Goal: Find specific page/section: Find specific page/section

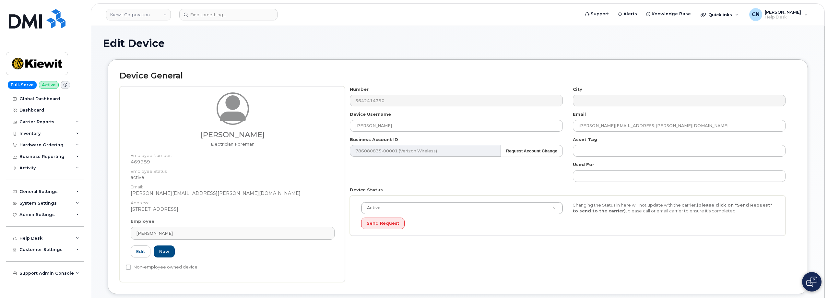
drag, startPoint x: 244, startPoint y: 58, endPoint x: 212, endPoint y: 46, distance: 33.4
click at [242, 57] on div "Edit Device" at bounding box center [458, 49] width 710 height 22
click at [228, 12] on input at bounding box center [228, 15] width 98 height 12
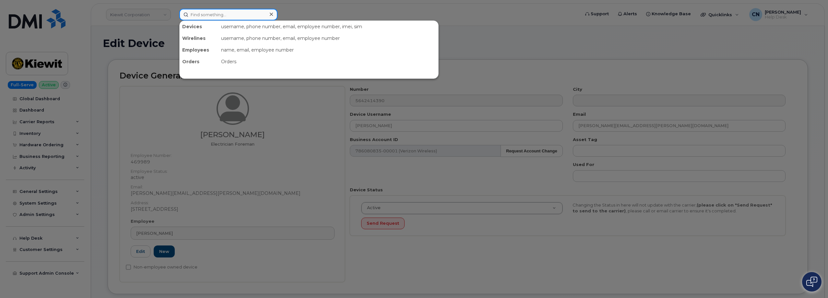
paste input "782.409.1407"
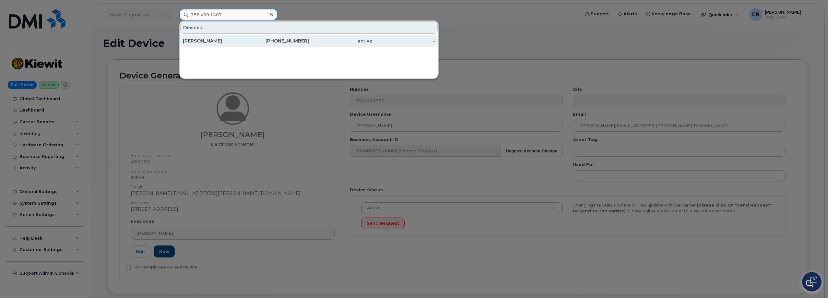
type input "782.409.1407"
click at [217, 38] on div "[PERSON_NAME]" at bounding box center [214, 41] width 63 height 6
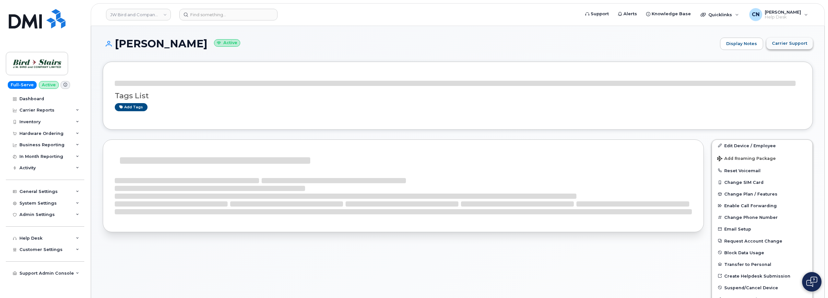
click at [805, 43] on span "Carrier Support" at bounding box center [789, 43] width 35 height 6
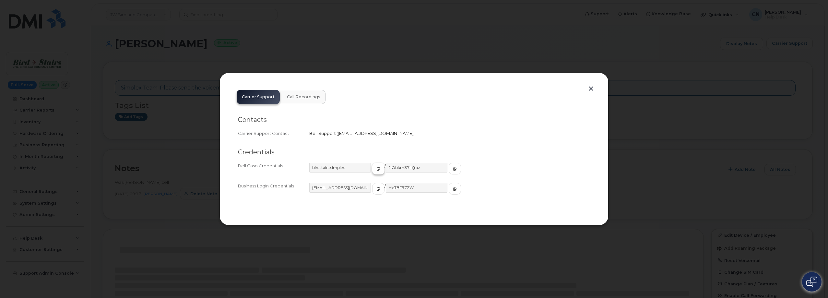
click at [372, 168] on button "button" at bounding box center [378, 169] width 12 height 12
click at [376, 189] on icon "button" at bounding box center [378, 189] width 4 height 4
click at [452, 186] on span "button" at bounding box center [455, 189] width 6 height 6
click at [372, 192] on button "button" at bounding box center [378, 189] width 12 height 12
click at [594, 90] on button "button" at bounding box center [591, 88] width 10 height 9
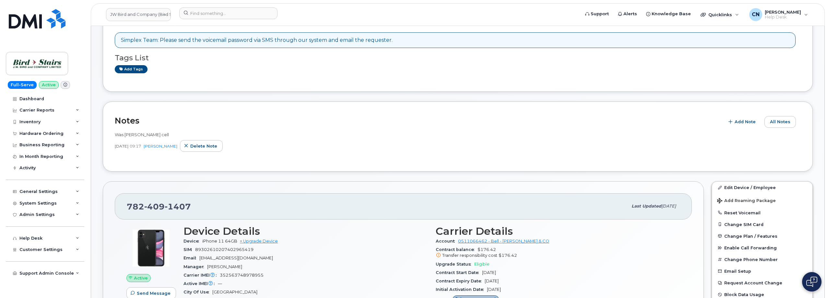
scroll to position [65, 0]
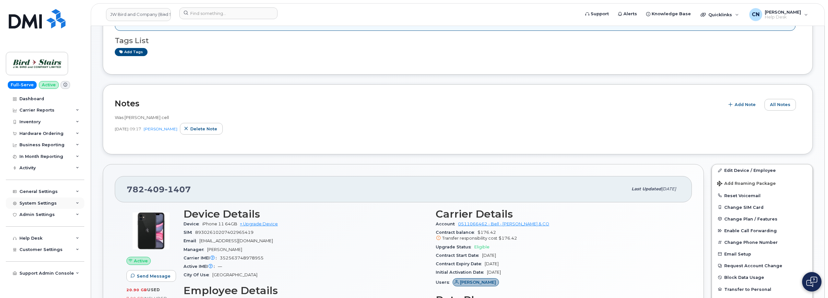
click at [34, 201] on div "System Settings" at bounding box center [37, 203] width 37 height 5
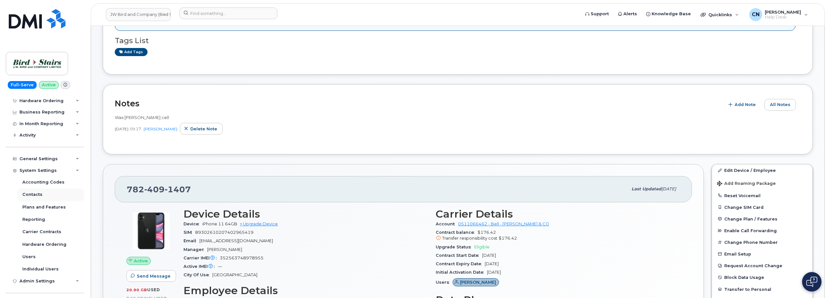
scroll to position [32, 0]
click at [32, 162] on div "General Settings" at bounding box center [45, 159] width 78 height 12
click at [32, 243] on div "System Settings" at bounding box center [37, 244] width 37 height 5
click at [30, 158] on div "General Settings" at bounding box center [38, 159] width 38 height 5
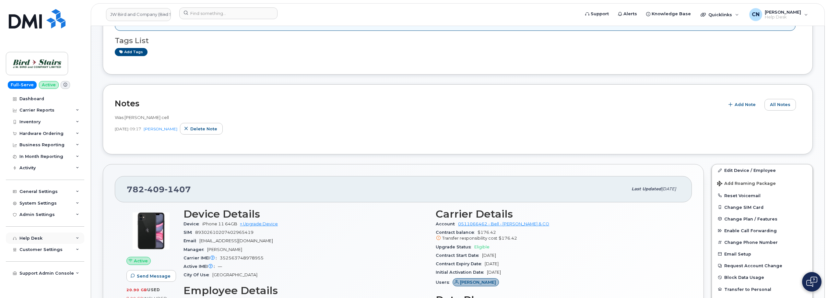
click at [31, 236] on div "Help Desk" at bounding box center [30, 238] width 23 height 5
click at [30, 259] on link "Data Block Dashboard" at bounding box center [50, 262] width 67 height 12
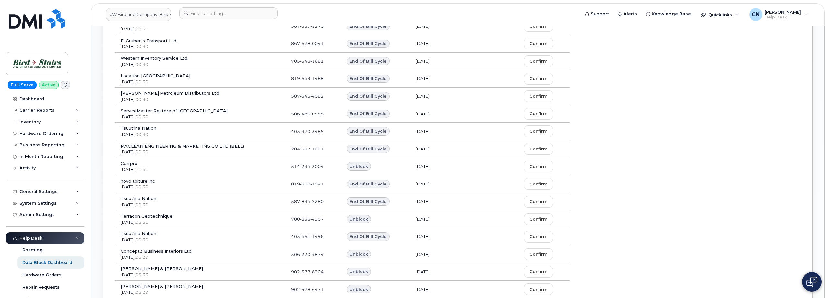
scroll to position [534, 0]
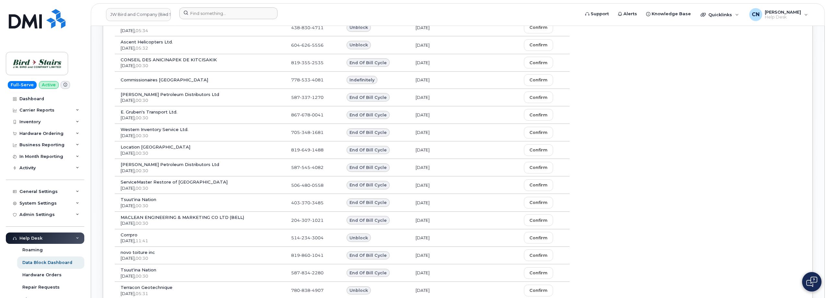
click at [204, 19] on div at bounding box center [377, 14] width 406 height 14
click at [209, 14] on input at bounding box center [228, 13] width 98 height 12
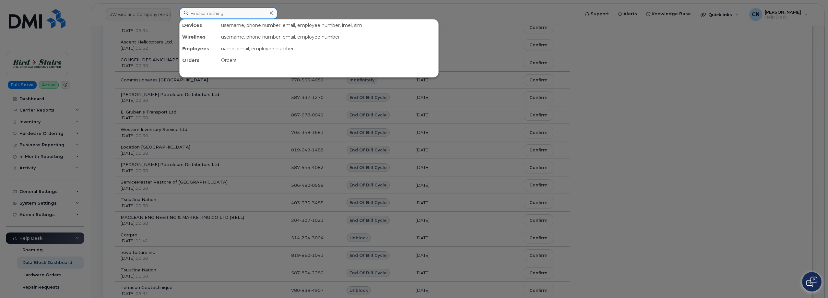
paste input "3062278286"
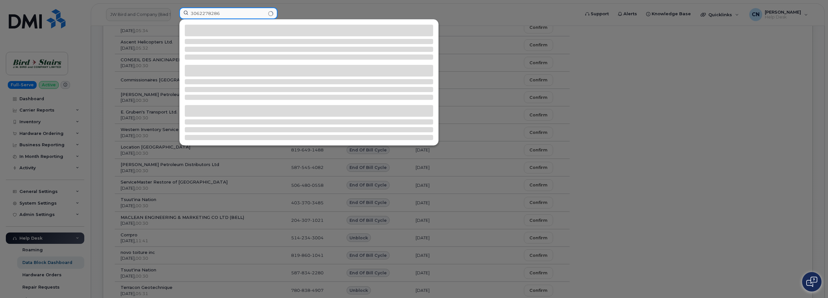
type input "3062278286"
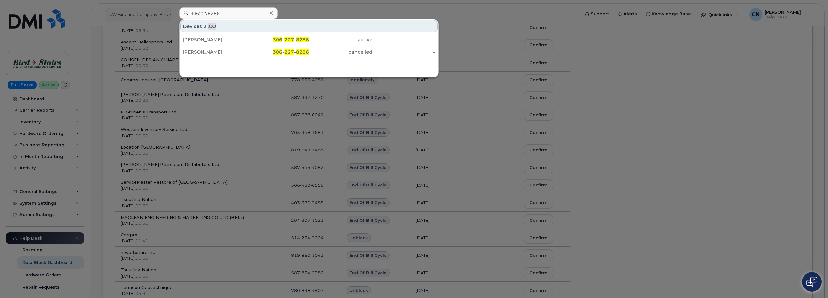
click at [214, 33] on div "[PERSON_NAME] 306 - 227 - 8286 active - [PERSON_NAME] 306 - 227 - 8286 cancelle…" at bounding box center [309, 45] width 259 height 25
click at [209, 39] on div "[PERSON_NAME]" at bounding box center [214, 39] width 63 height 6
